Goal: Information Seeking & Learning: Find specific fact

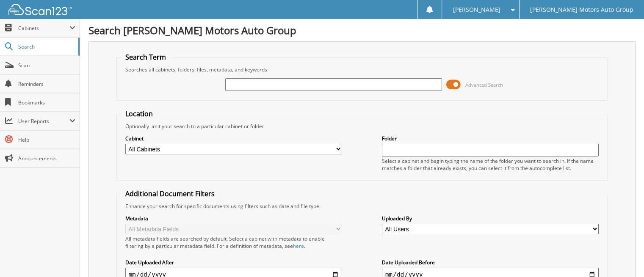
click at [280, 88] on input "text" at bounding box center [333, 84] width 217 height 13
type input "[PERSON_NAME]"
click at [454, 84] on span at bounding box center [453, 84] width 14 height 13
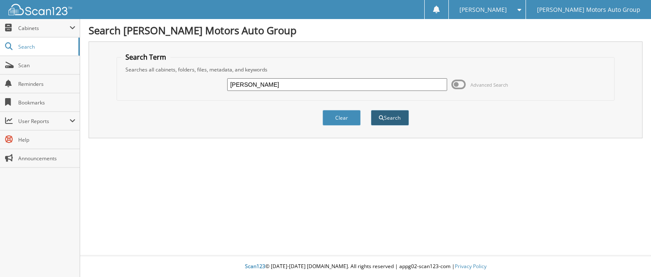
click at [391, 116] on button "Search" at bounding box center [390, 118] width 38 height 16
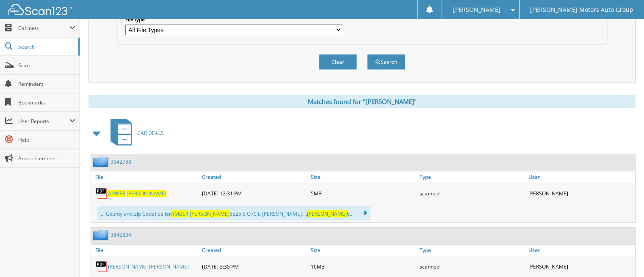
scroll to position [311, 0]
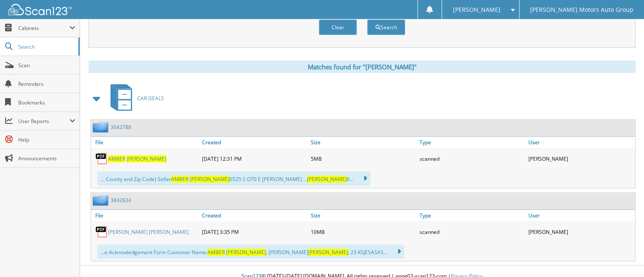
click at [137, 155] on span "WITHROW" at bounding box center [147, 158] width 40 height 7
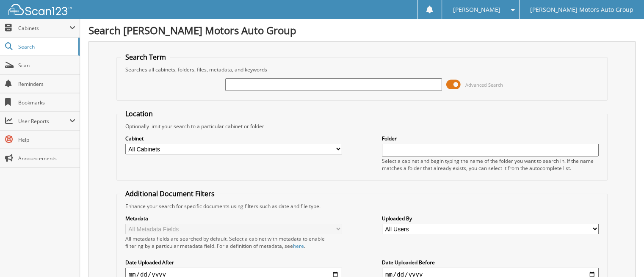
click at [305, 86] on input "text" at bounding box center [333, 84] width 217 height 13
type input "[PERSON_NAME]"
click at [456, 81] on span at bounding box center [453, 84] width 14 height 13
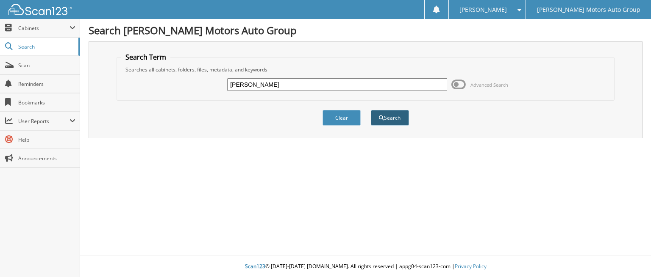
click at [388, 116] on button "Search" at bounding box center [390, 118] width 38 height 16
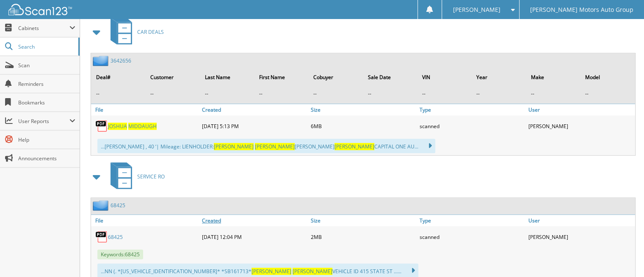
scroll to position [353, 0]
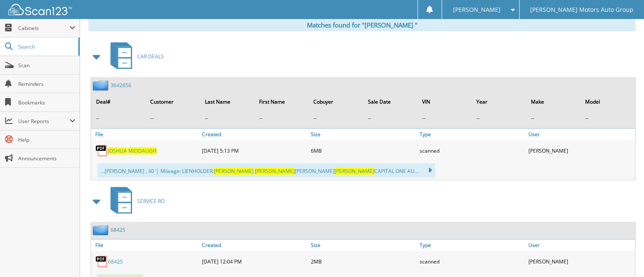
click at [141, 147] on span "[PERSON_NAME]" at bounding box center [142, 150] width 28 height 7
